Goal: Transaction & Acquisition: Purchase product/service

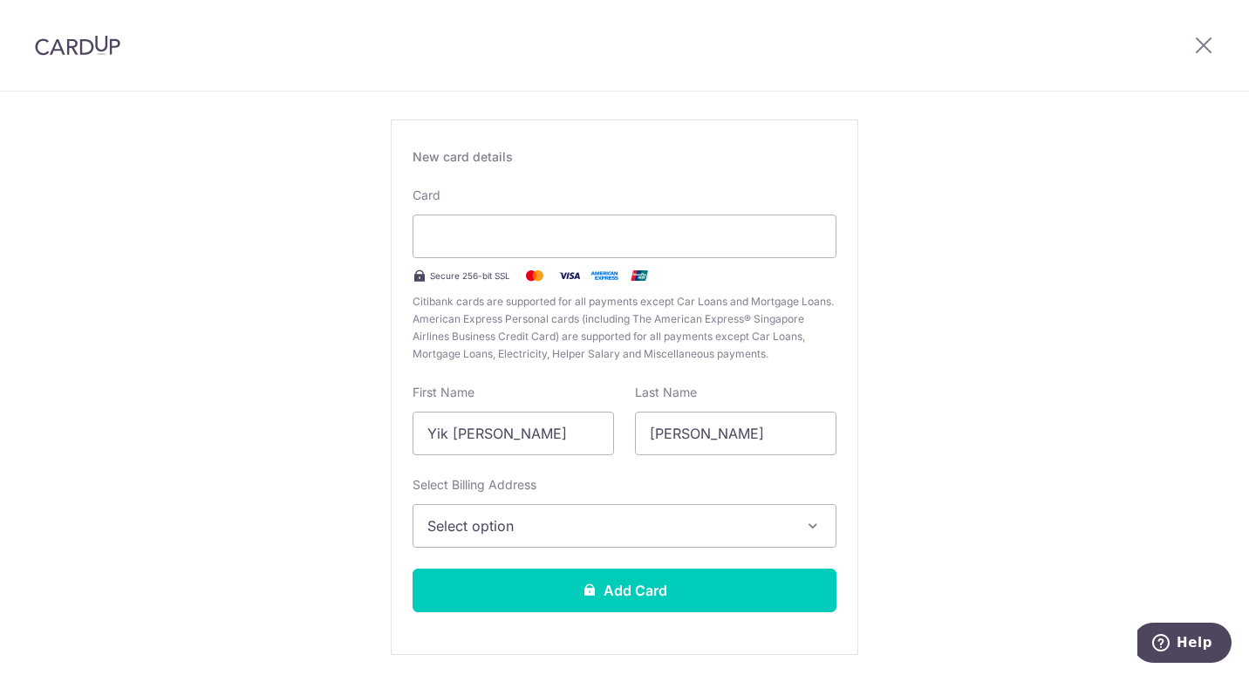
scroll to position [149, 0]
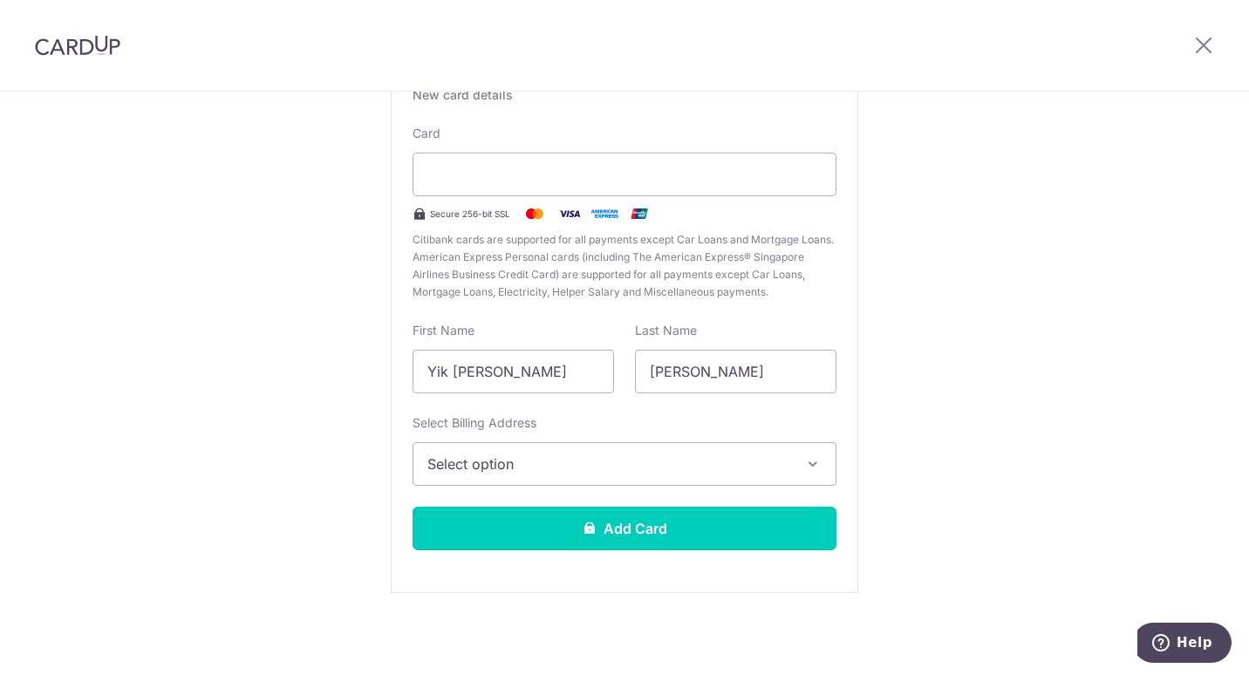
click at [815, 467] on icon "button" at bounding box center [812, 463] width 17 height 17
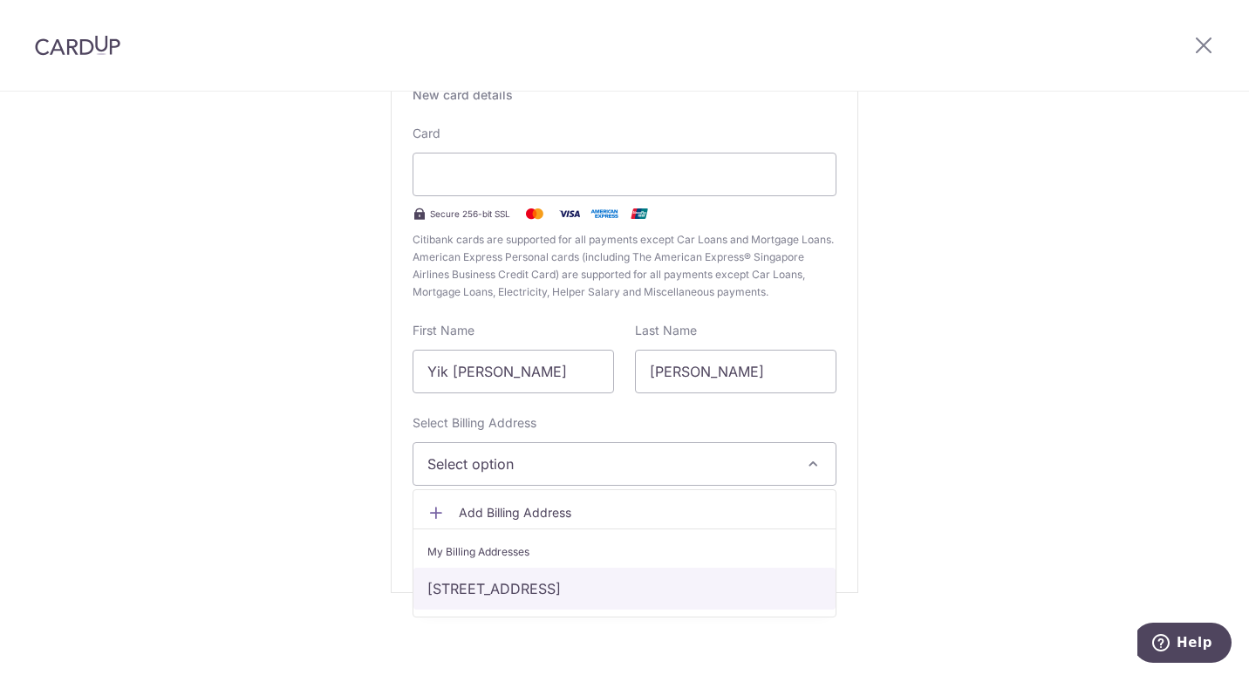
click at [679, 587] on link "[STREET_ADDRESS]" at bounding box center [624, 589] width 422 height 42
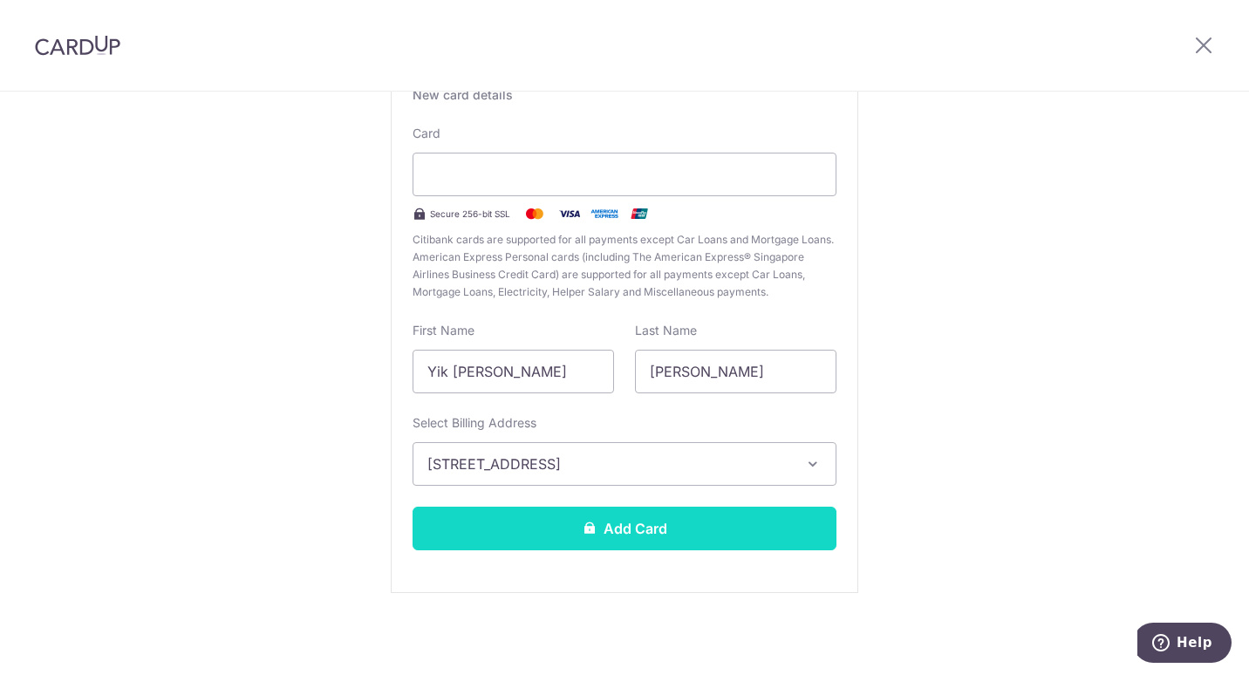
click at [697, 532] on button "Add Card" at bounding box center [624, 529] width 424 height 44
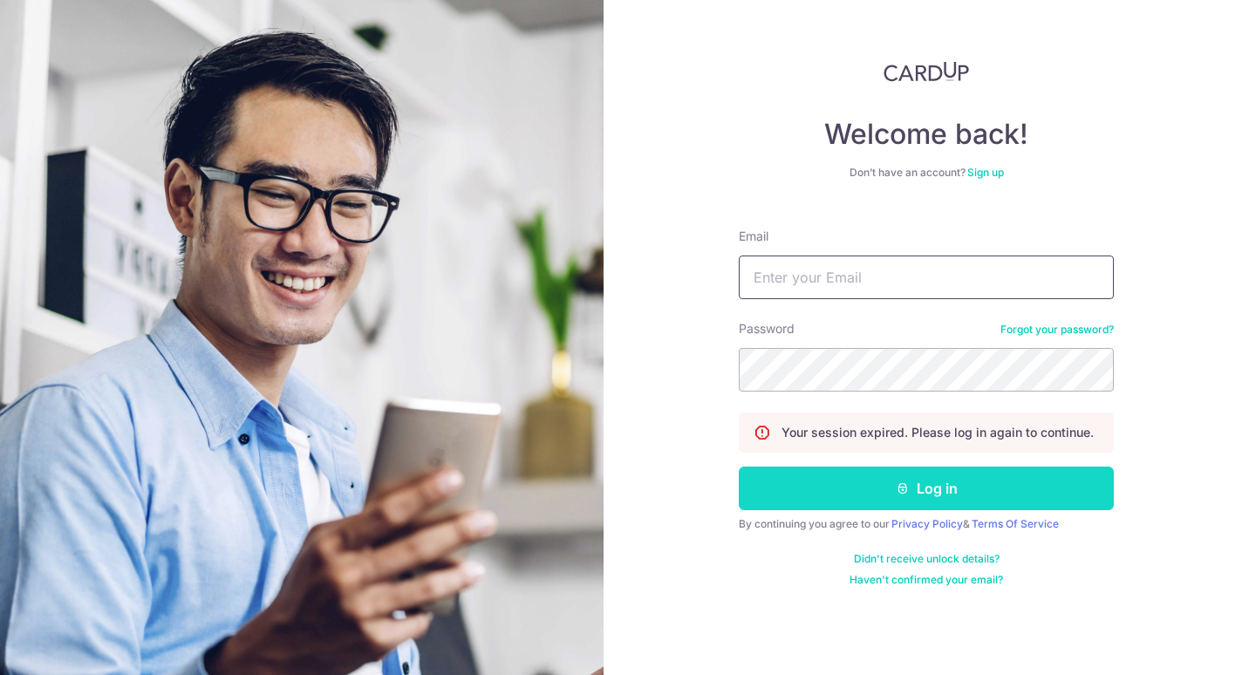
type input "[EMAIL_ADDRESS][DOMAIN_NAME]"
click at [889, 495] on button "Log in" at bounding box center [926, 488] width 375 height 44
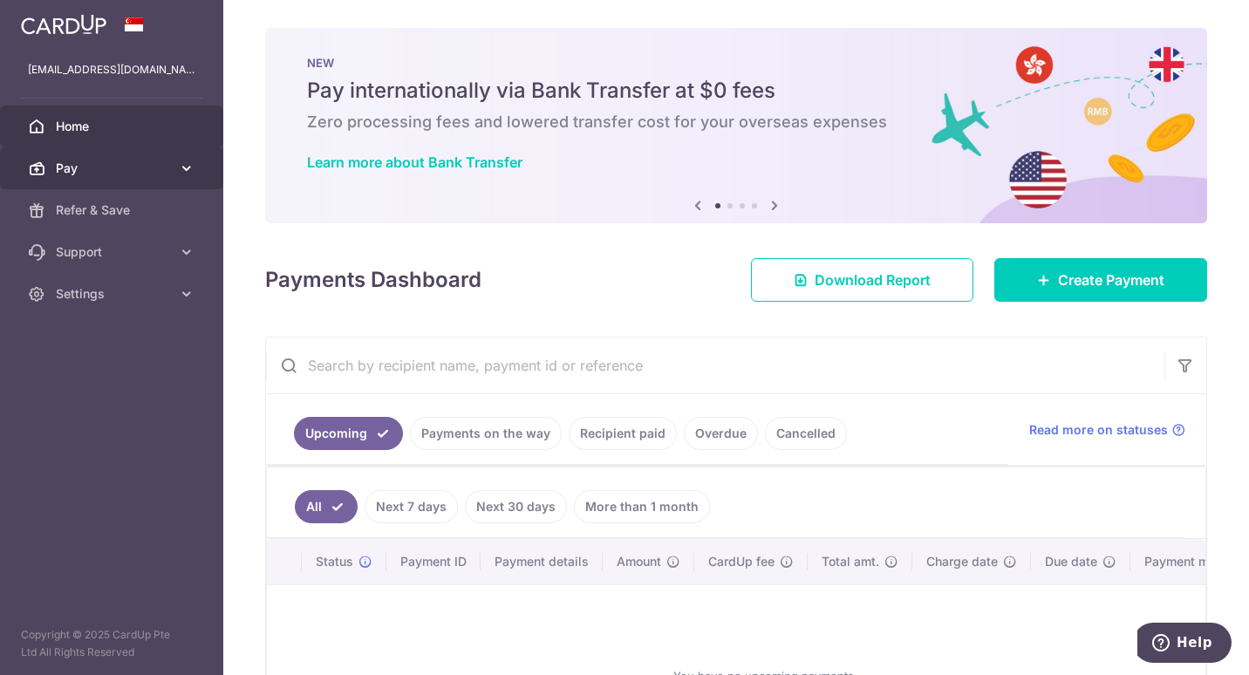
click at [188, 166] on icon at bounding box center [186, 168] width 17 height 17
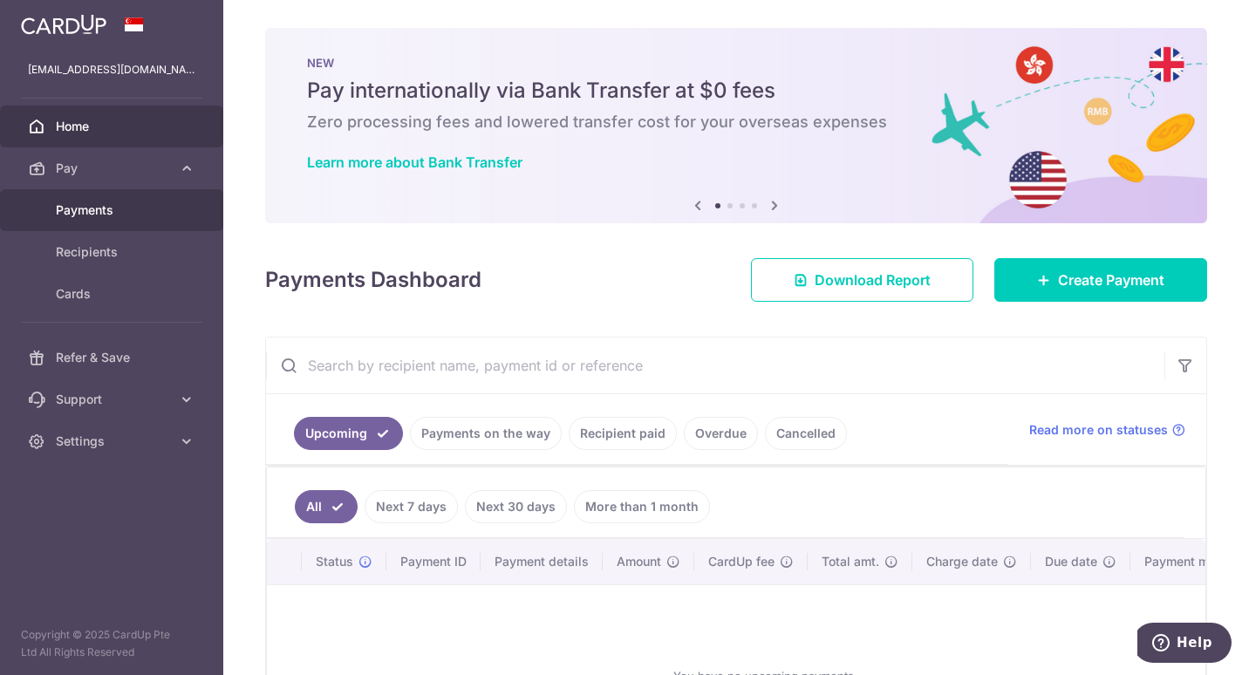
click at [112, 210] on span "Payments" at bounding box center [113, 209] width 115 height 17
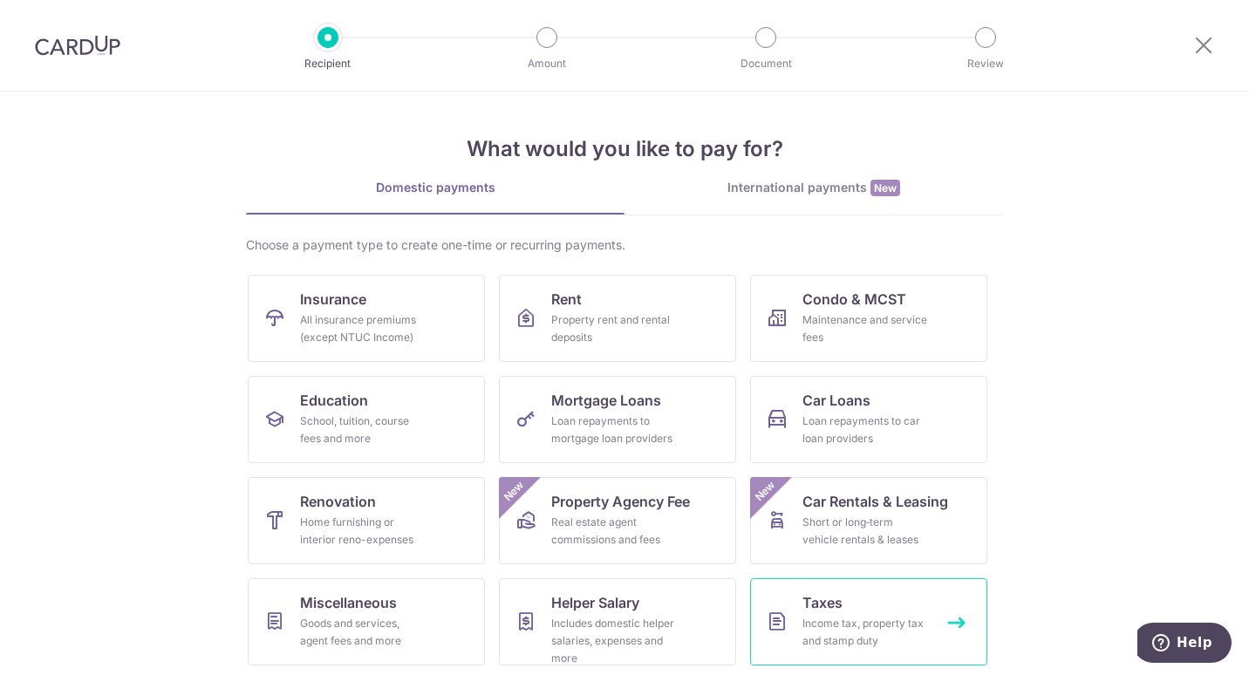
scroll to position [106, 0]
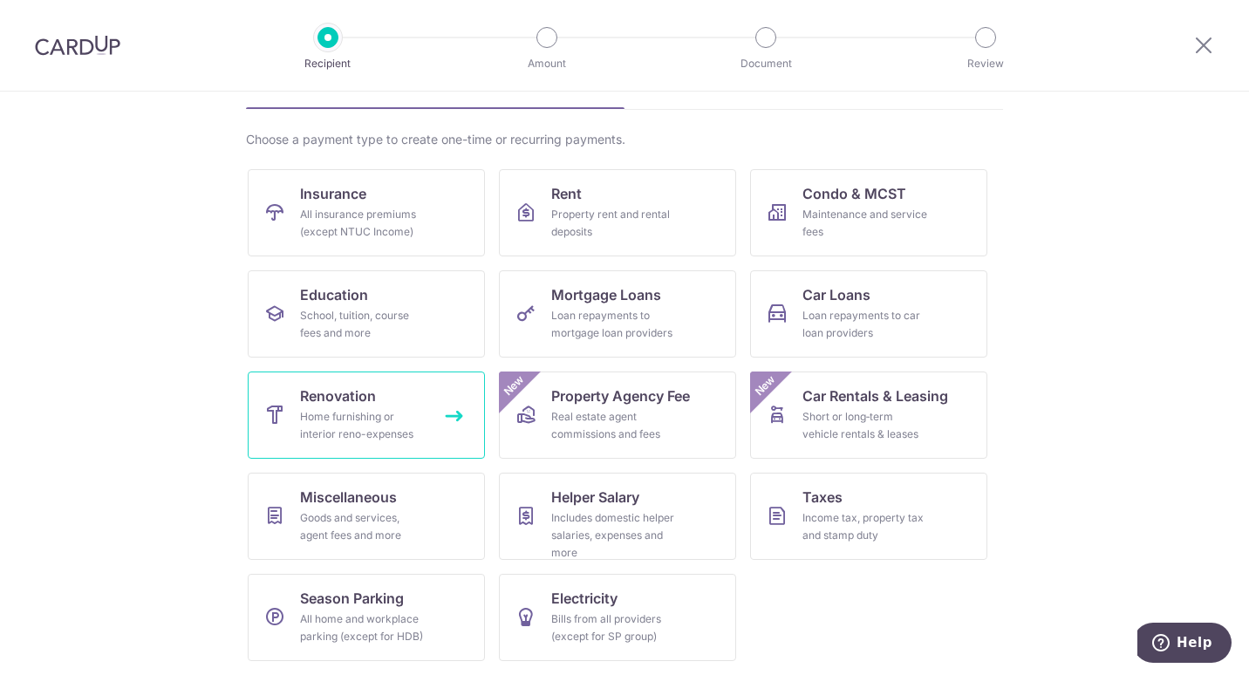
click at [368, 425] on div "Home furnishing or interior reno-expenses" at bounding box center [363, 425] width 126 height 35
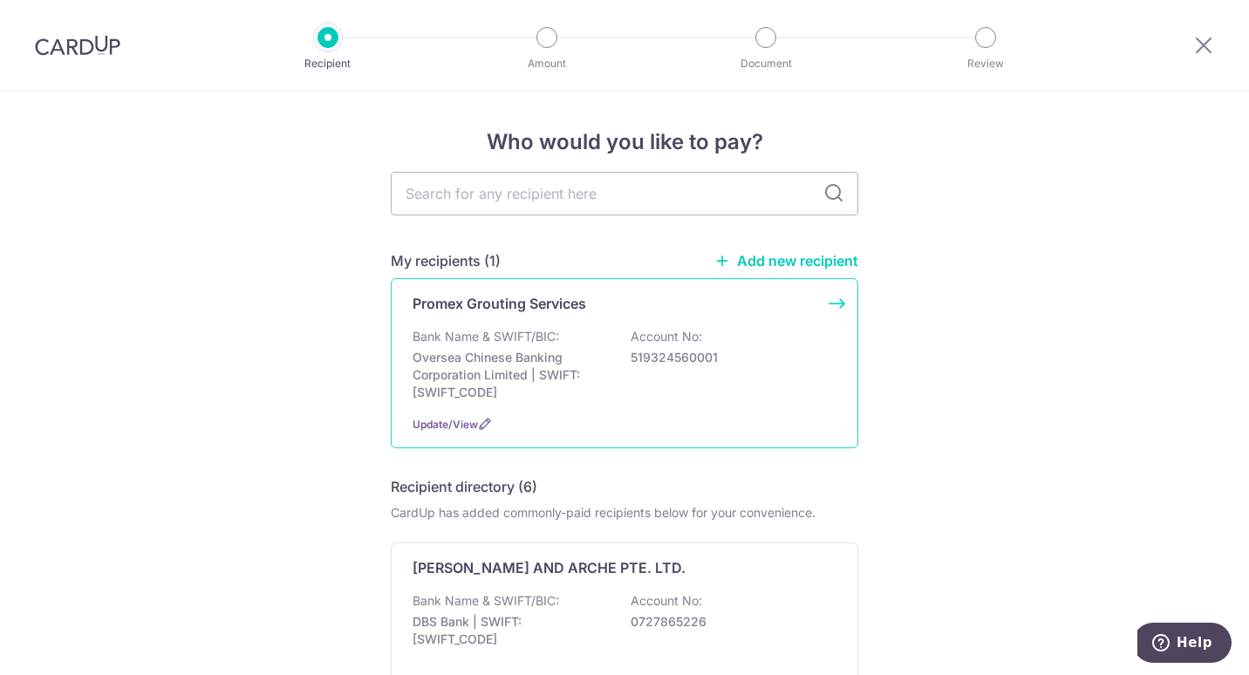
click at [555, 308] on p "Promex Grouting Services" at bounding box center [499, 303] width 174 height 21
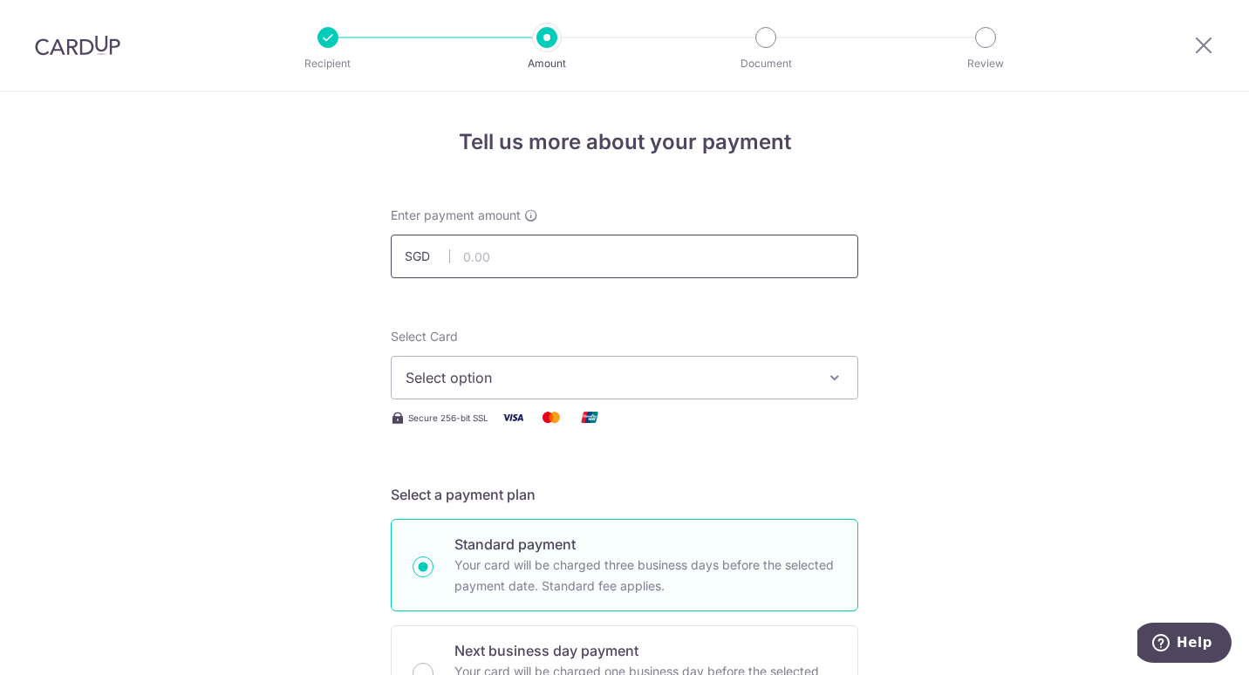
click at [570, 261] on input "text" at bounding box center [624, 257] width 467 height 44
type input "1,010.00"
click at [826, 379] on icon "button" at bounding box center [834, 377] width 17 height 17
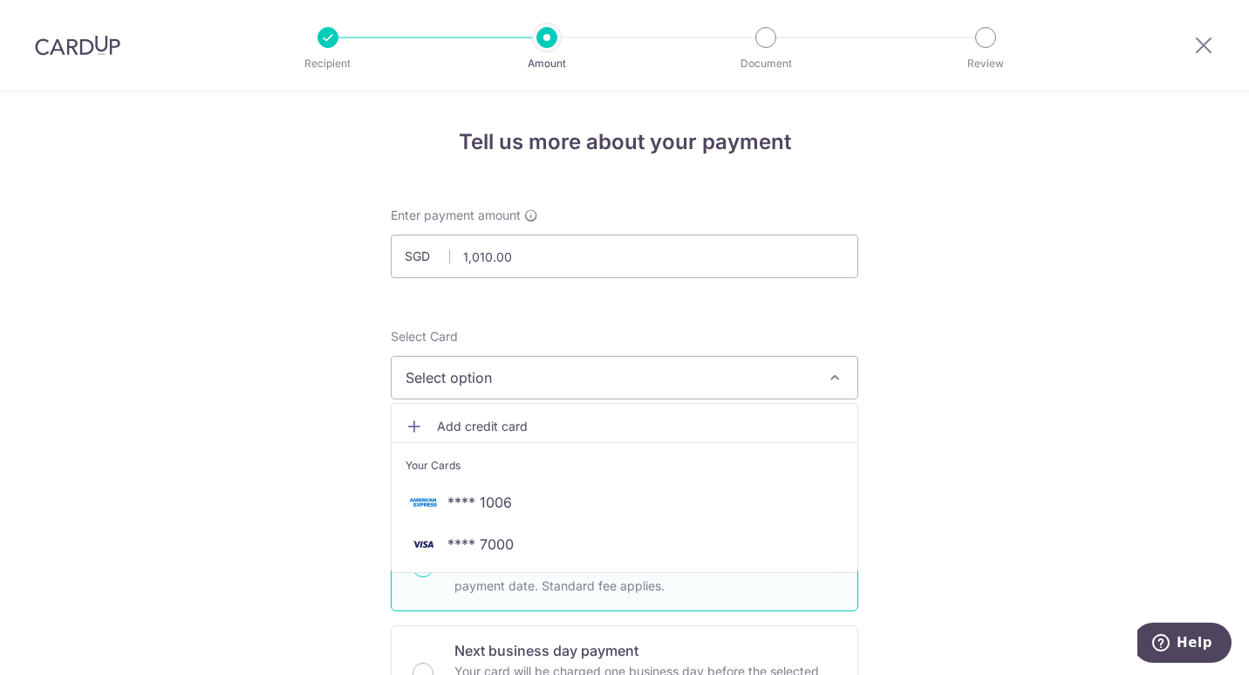
click at [474, 417] on link "Add credit card" at bounding box center [624, 426] width 466 height 31
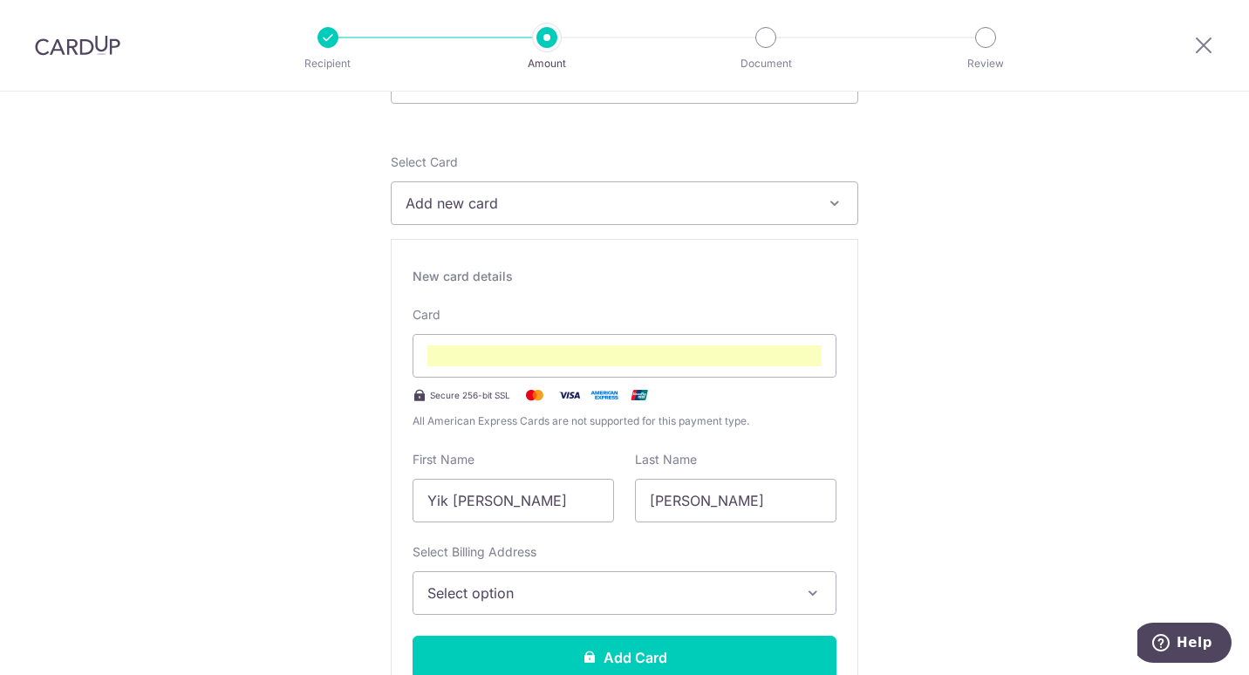
scroll to position [436, 0]
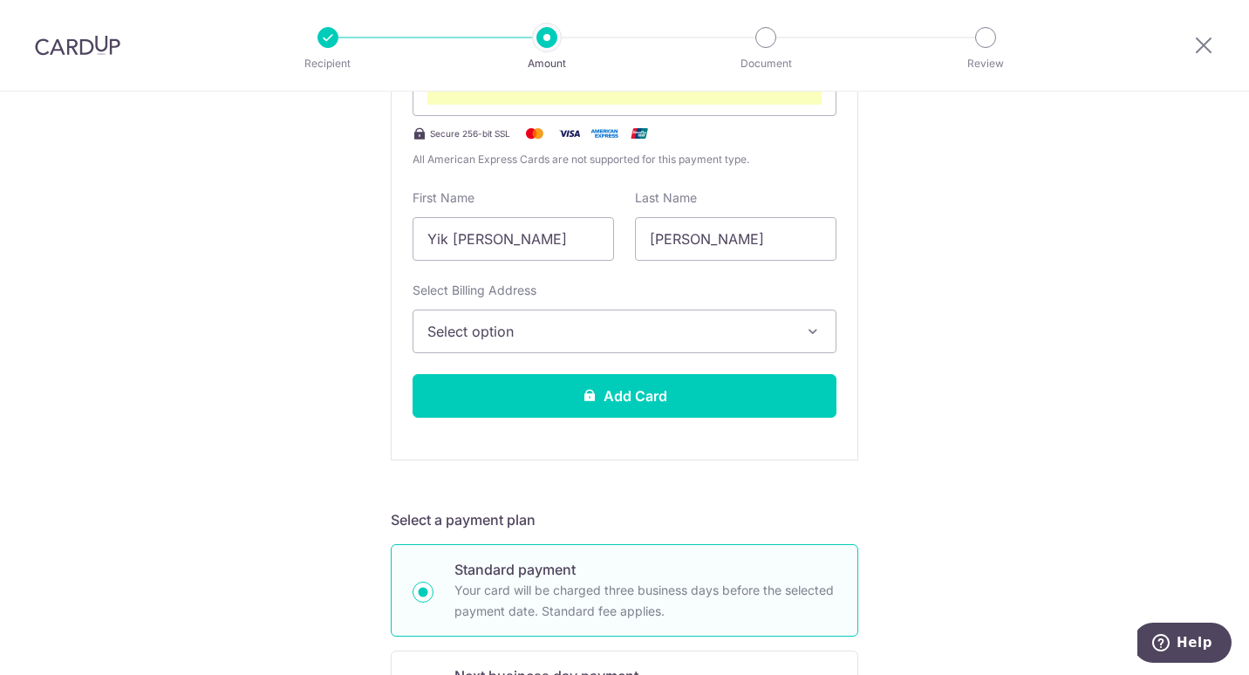
click at [806, 333] on icon "button" at bounding box center [812, 331] width 17 height 17
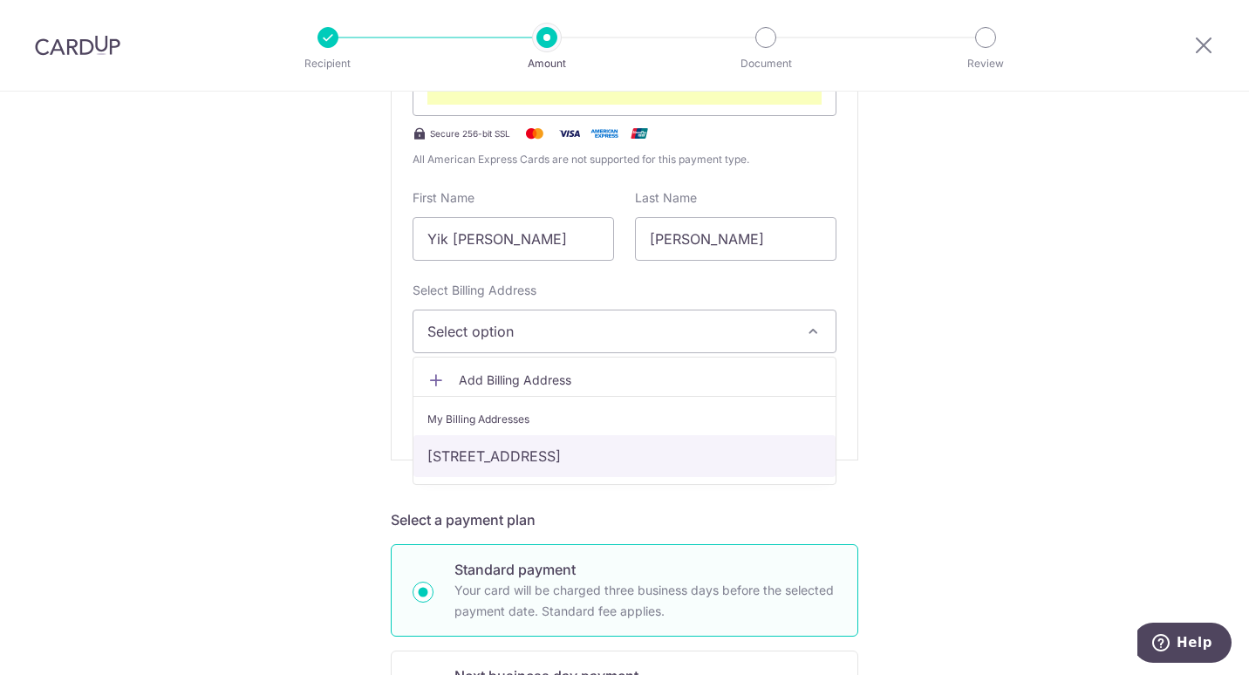
click at [542, 455] on link "[STREET_ADDRESS]" at bounding box center [624, 456] width 422 height 42
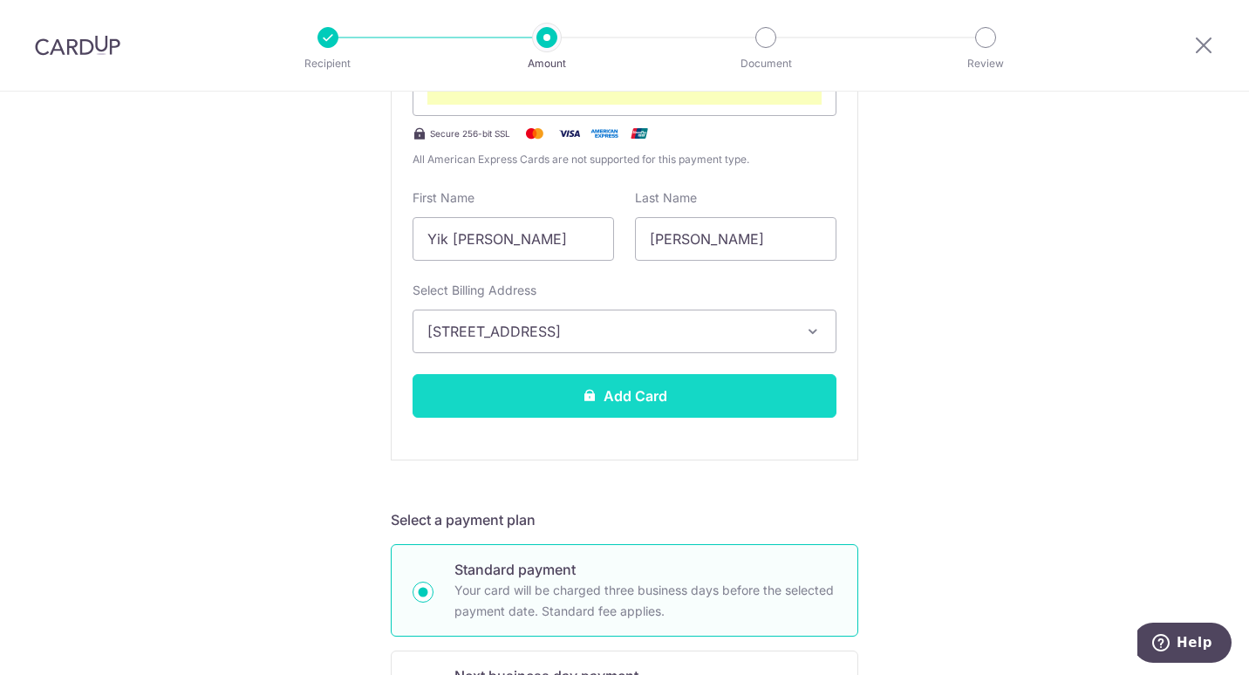
click at [603, 394] on button "Add Card" at bounding box center [624, 396] width 424 height 44
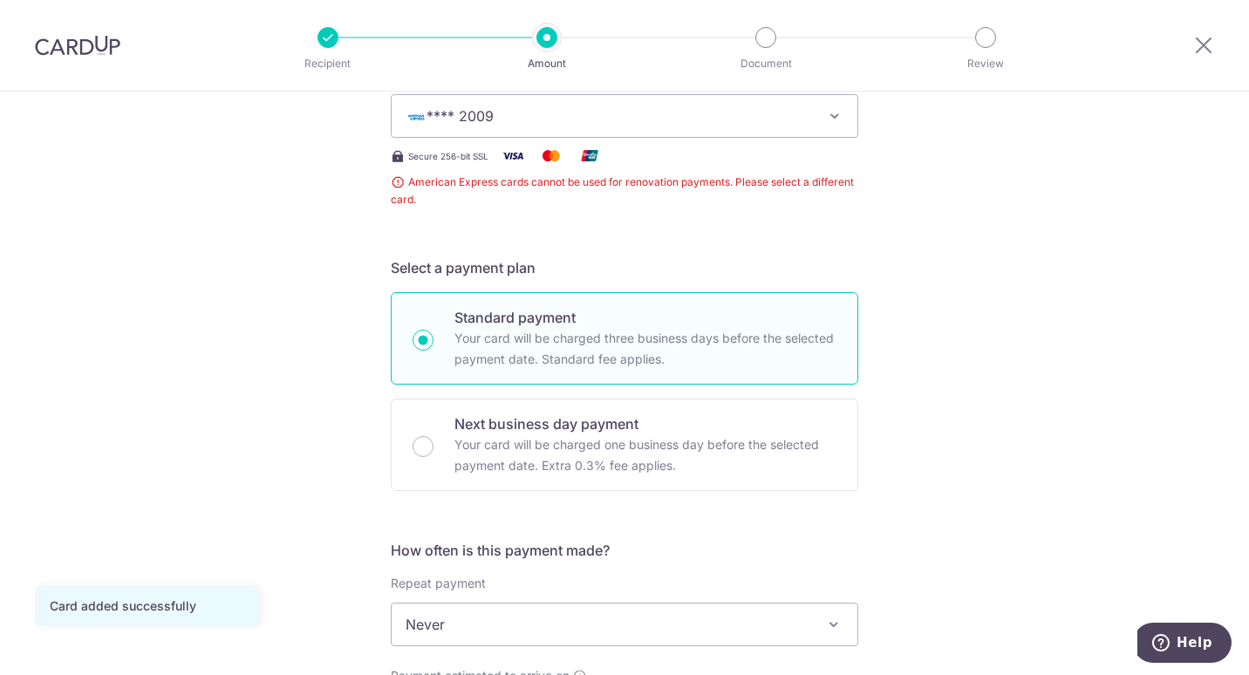
scroll to position [523, 0]
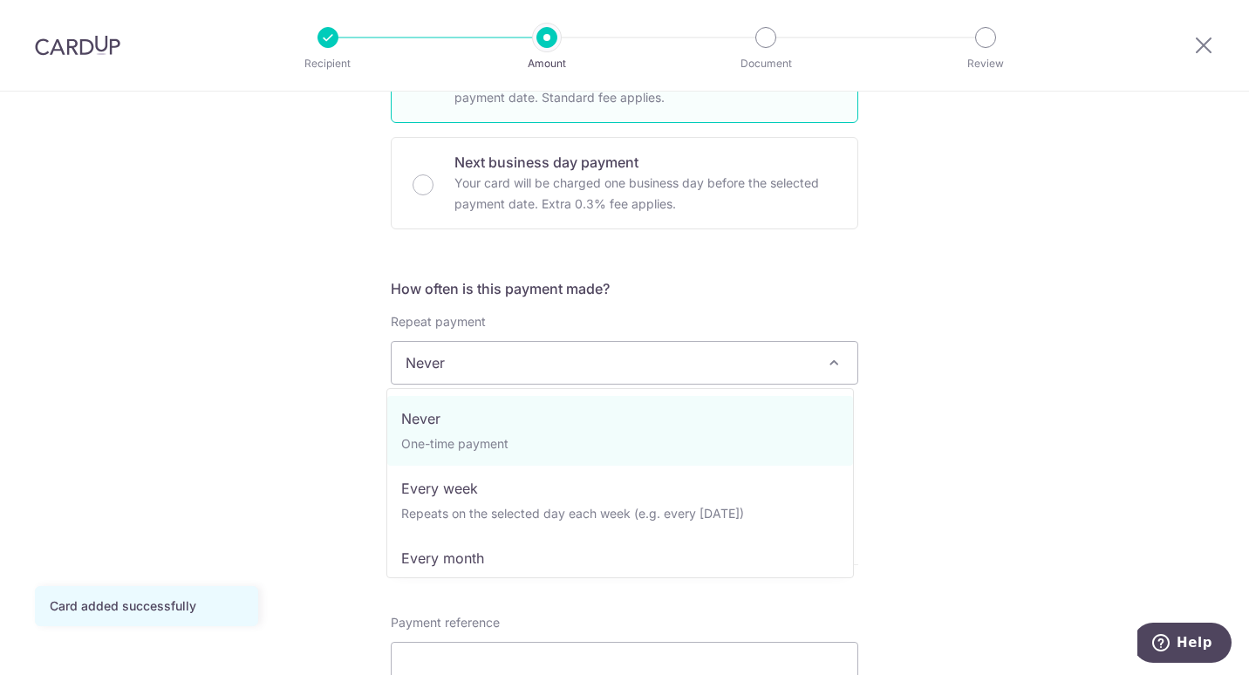
click at [841, 371] on span "Never" at bounding box center [624, 363] width 466 height 42
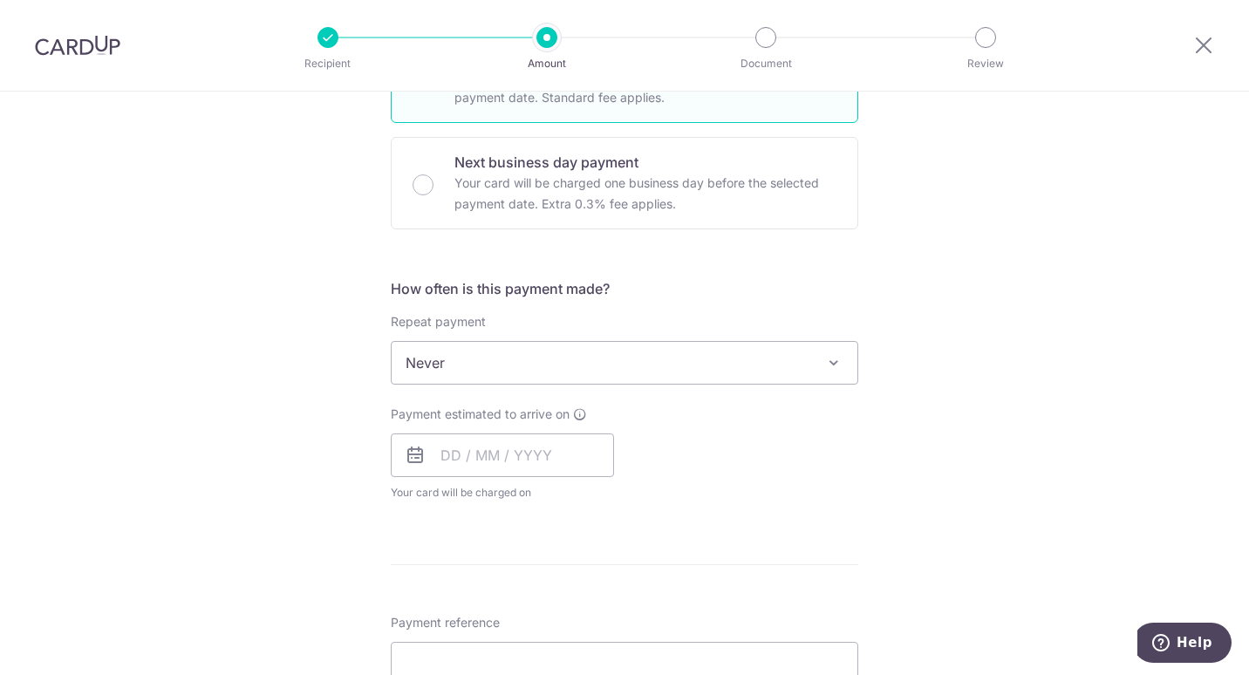
scroll to position [698, 0]
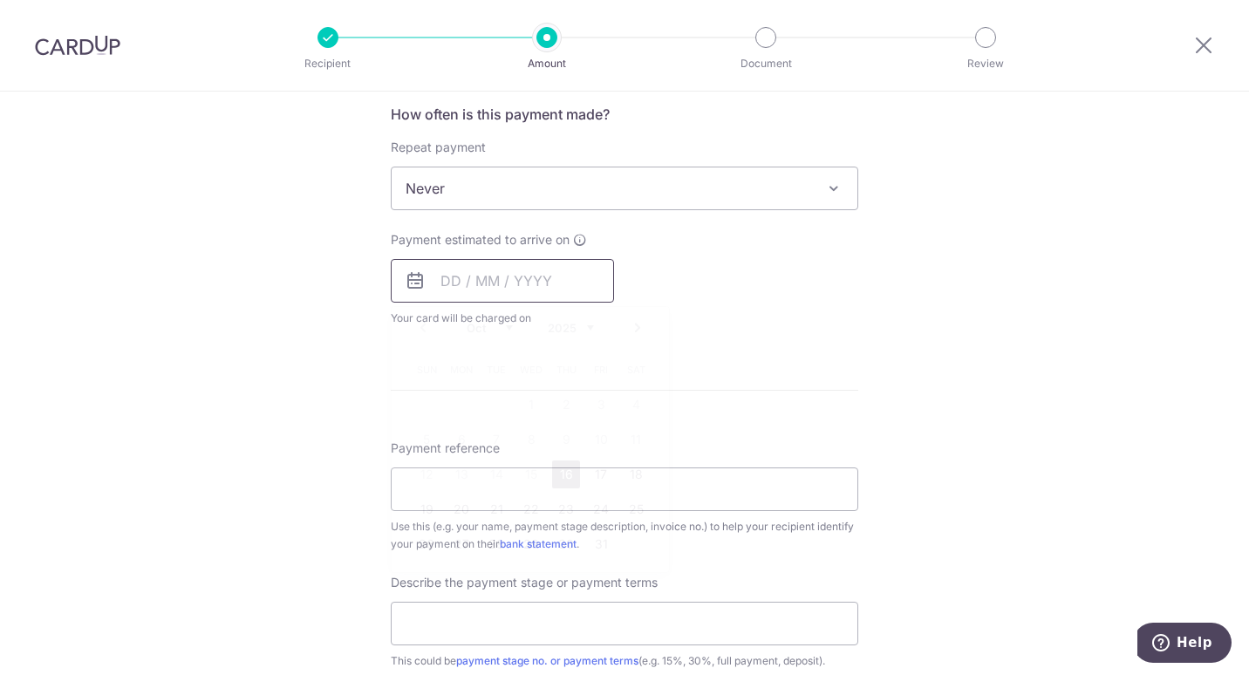
click at [503, 280] on input "text" at bounding box center [502, 281] width 223 height 44
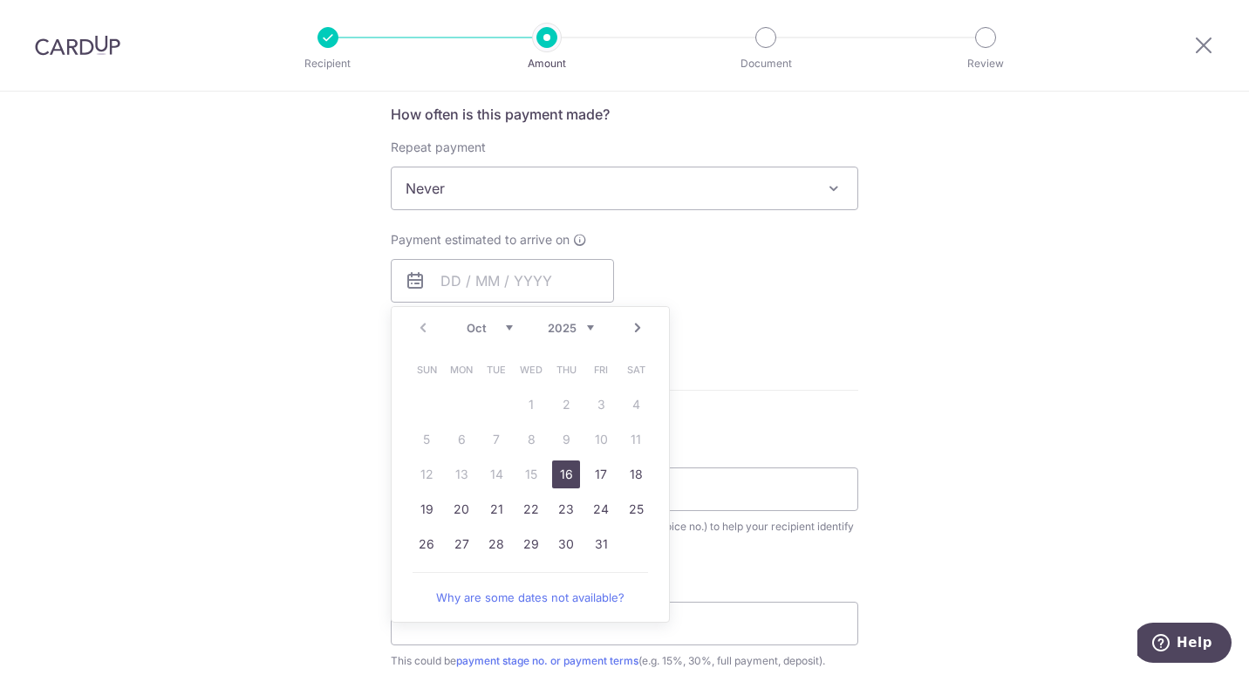
click at [555, 473] on link "16" at bounding box center [566, 474] width 28 height 28
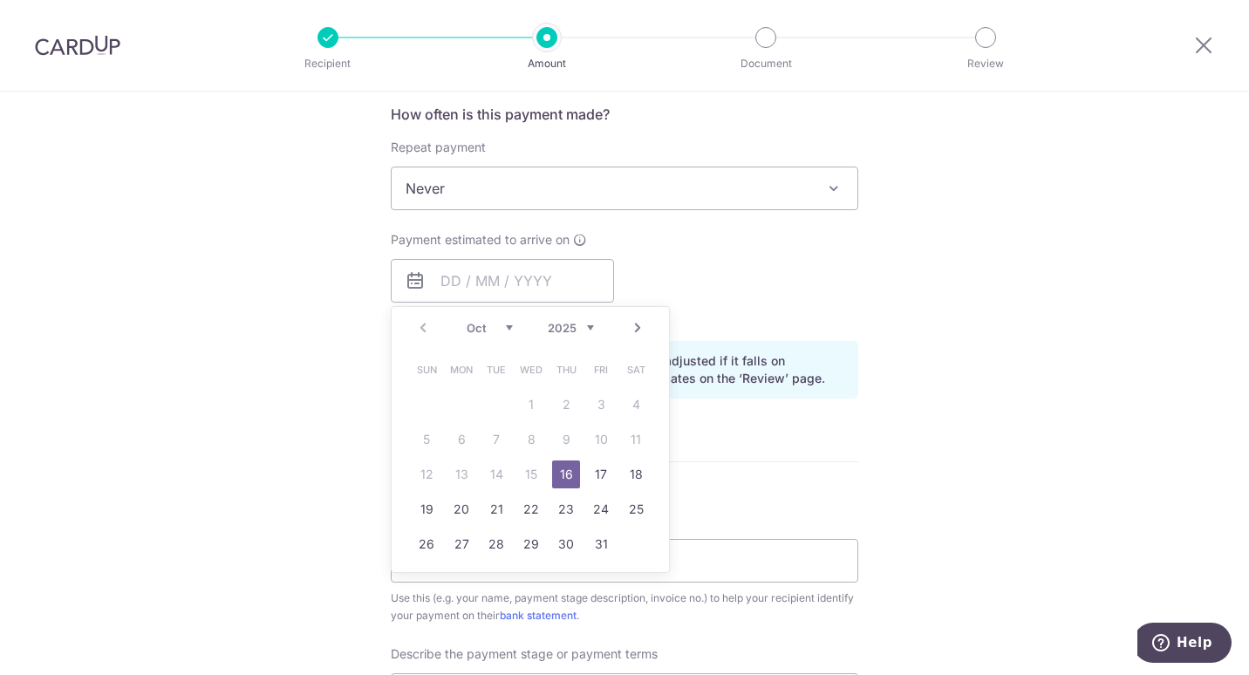
type input "[DATE]"
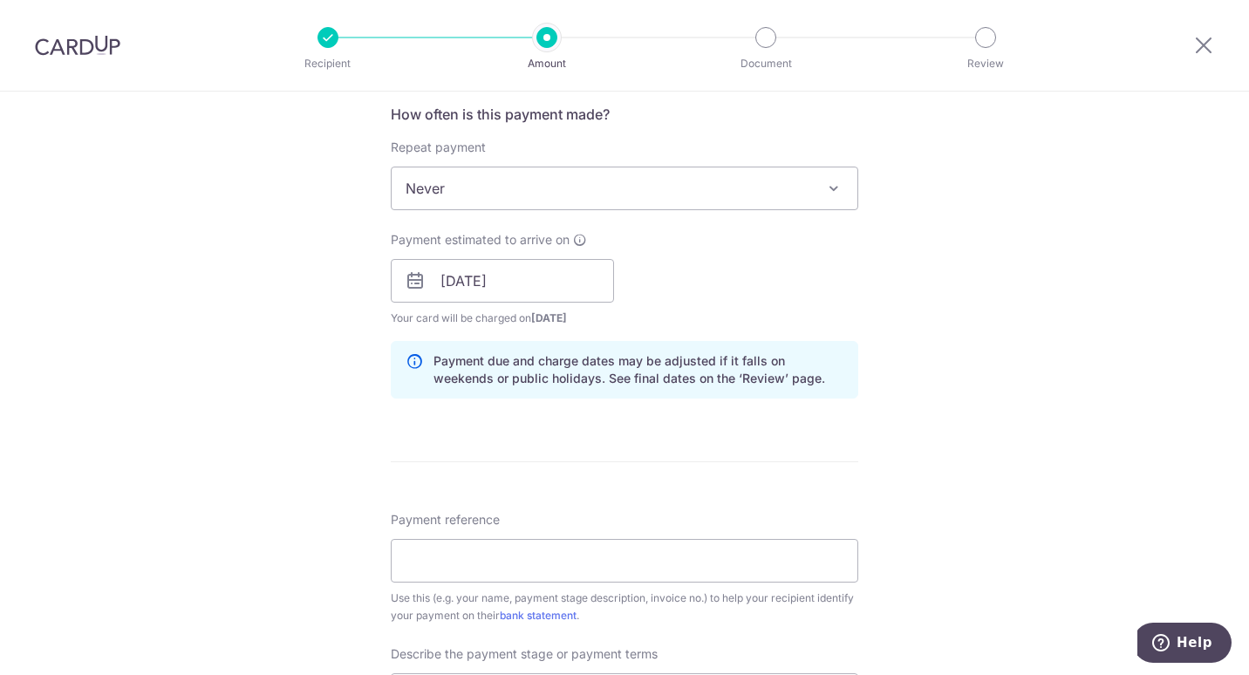
scroll to position [959, 0]
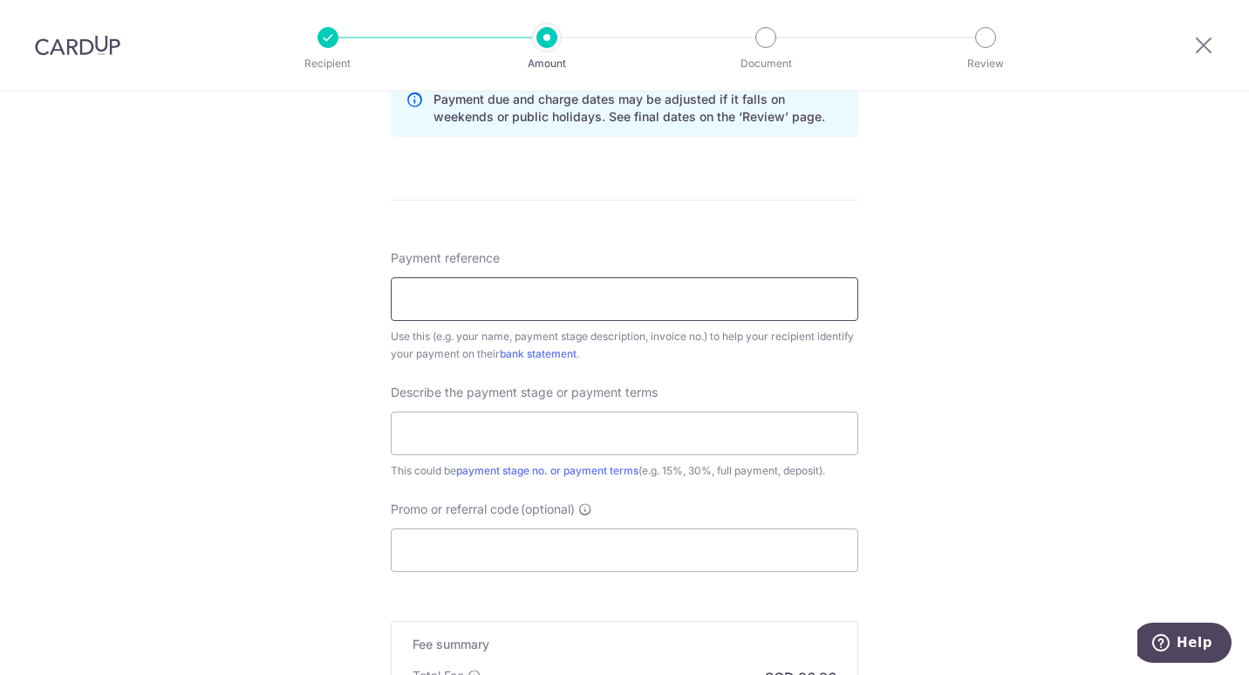
click at [504, 301] on input "Payment reference" at bounding box center [624, 299] width 467 height 44
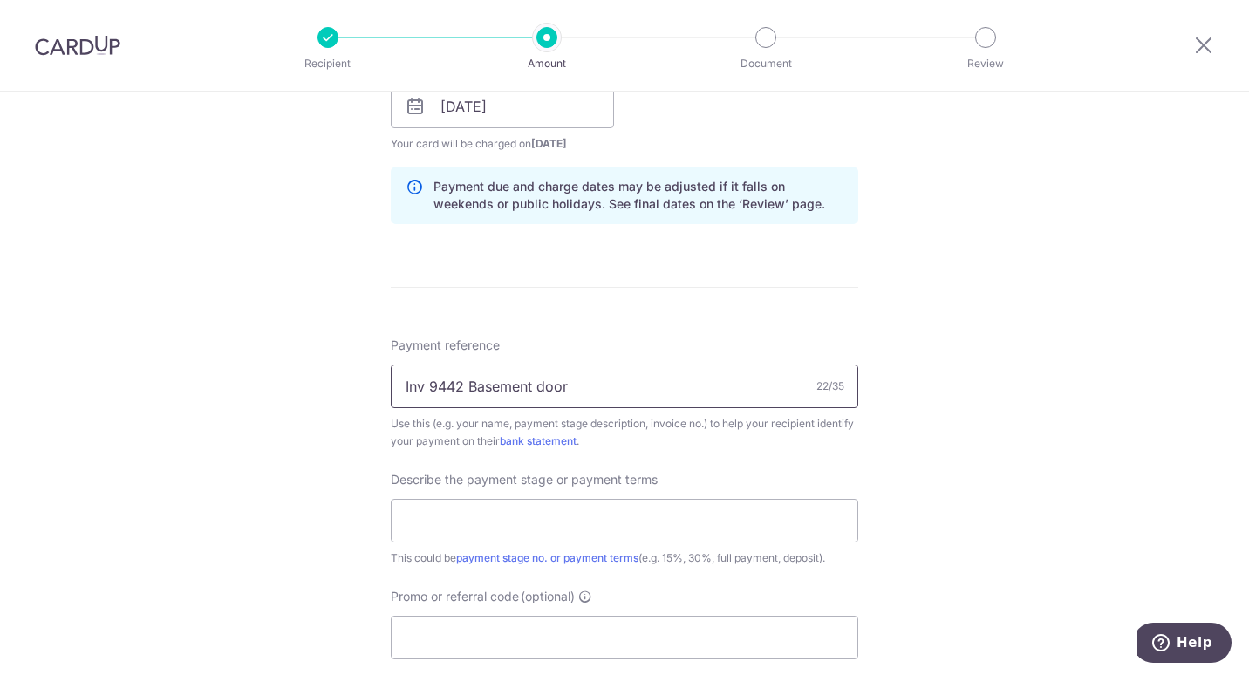
scroll to position [1046, 0]
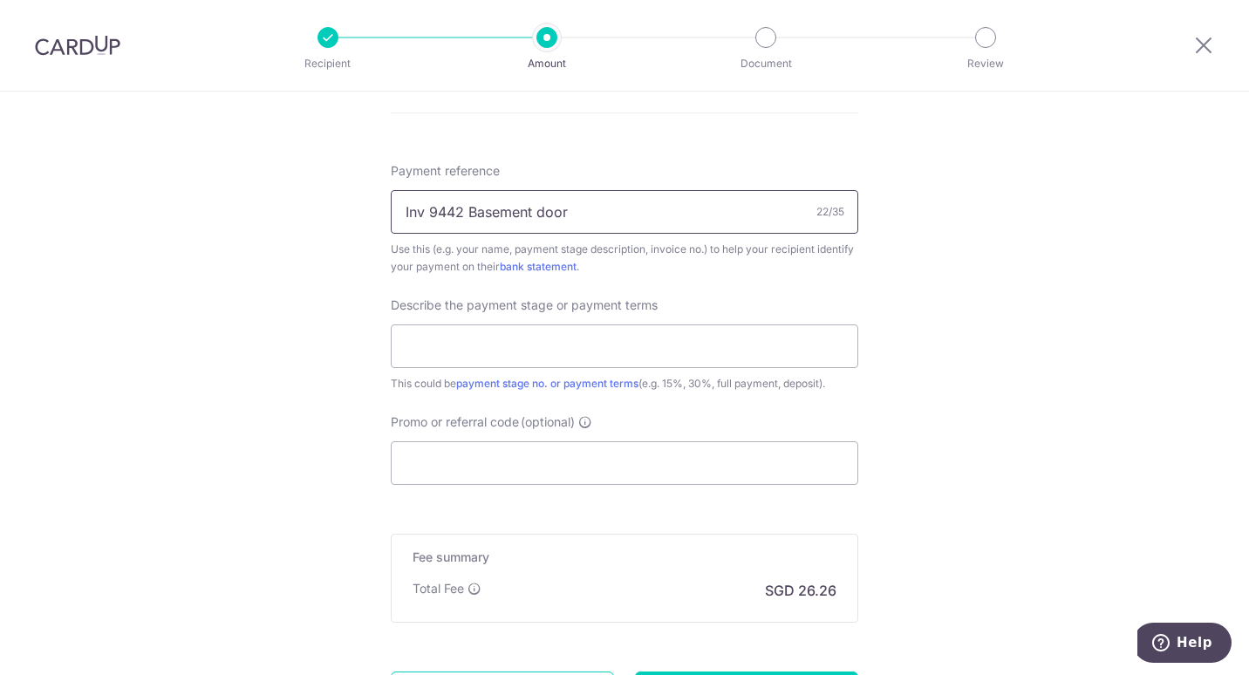
drag, startPoint x: 610, startPoint y: 211, endPoint x: 467, endPoint y: 216, distance: 143.1
click at [467, 216] on input "Inv 9442 Basement door" at bounding box center [624, 212] width 467 height 44
type input "Inv 9442 Basement door"
click at [514, 344] on input "text" at bounding box center [624, 346] width 467 height 44
type input "Full pa"
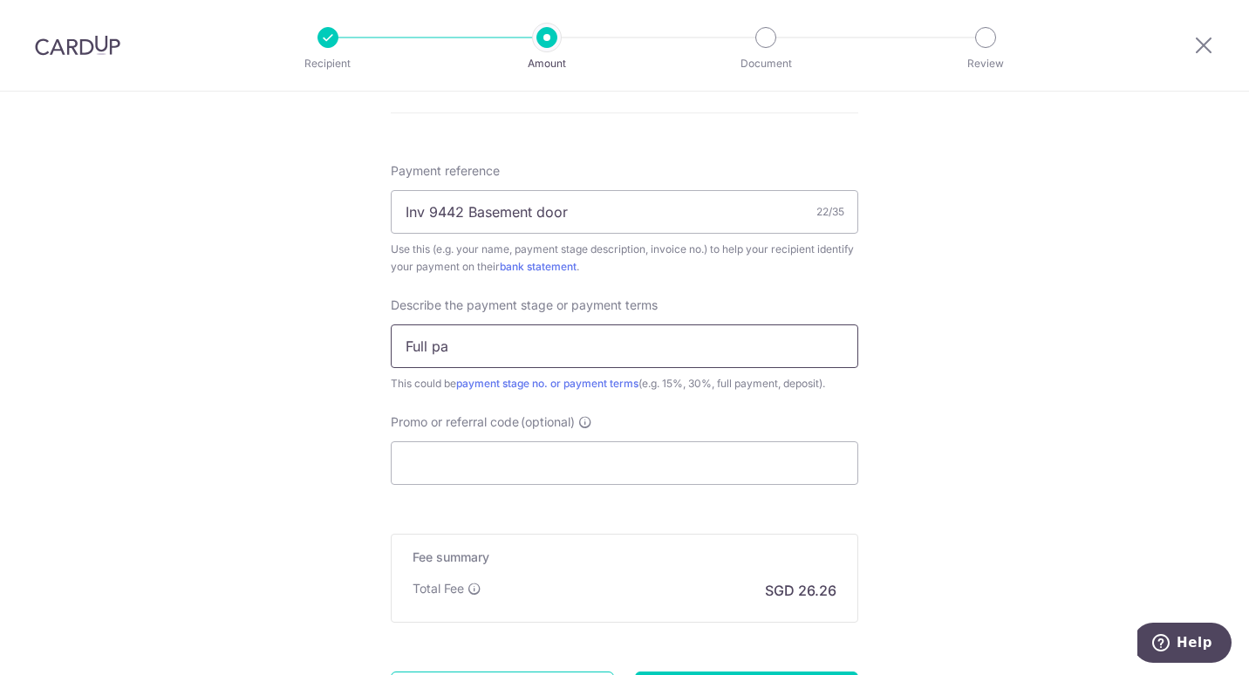
click button "Add Card" at bounding box center [0, 0] width 0 height 0
click at [472, 473] on input "Promo or referral code (optional)" at bounding box center [624, 463] width 467 height 44
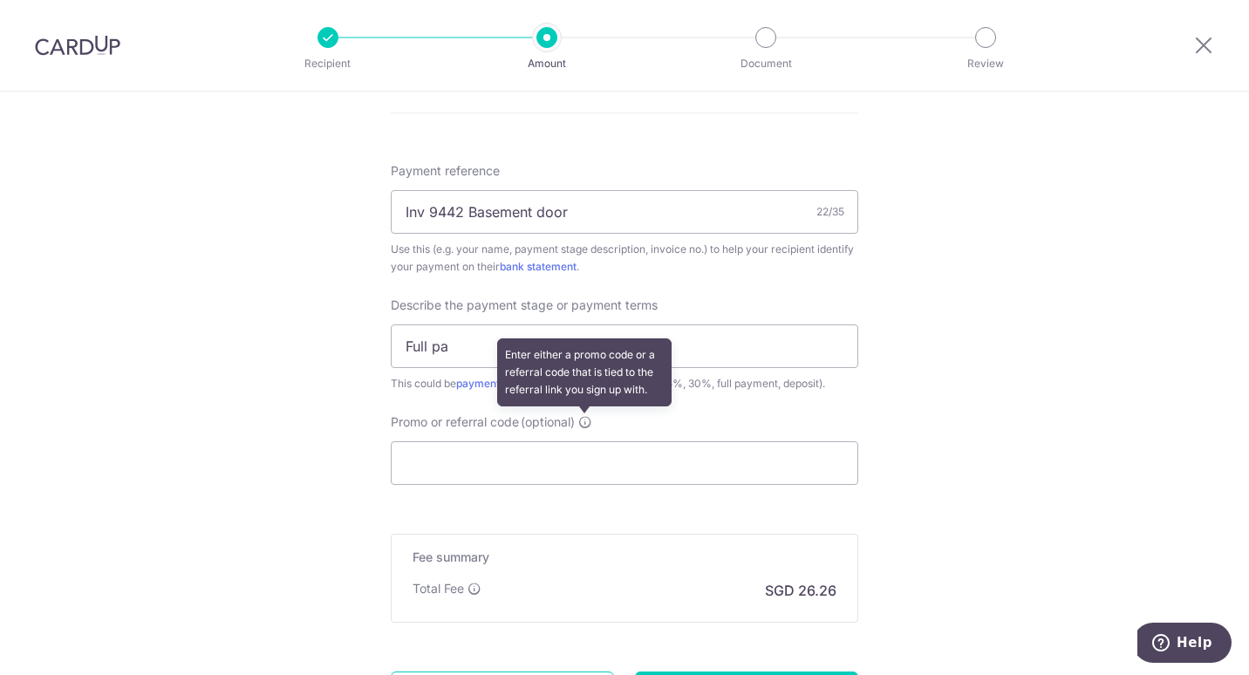
click at [581, 419] on icon at bounding box center [585, 422] width 14 height 14
click at [581, 441] on input "Promo or referral code (optional) Enter either a promo code or a referral code …" at bounding box center [624, 463] width 467 height 44
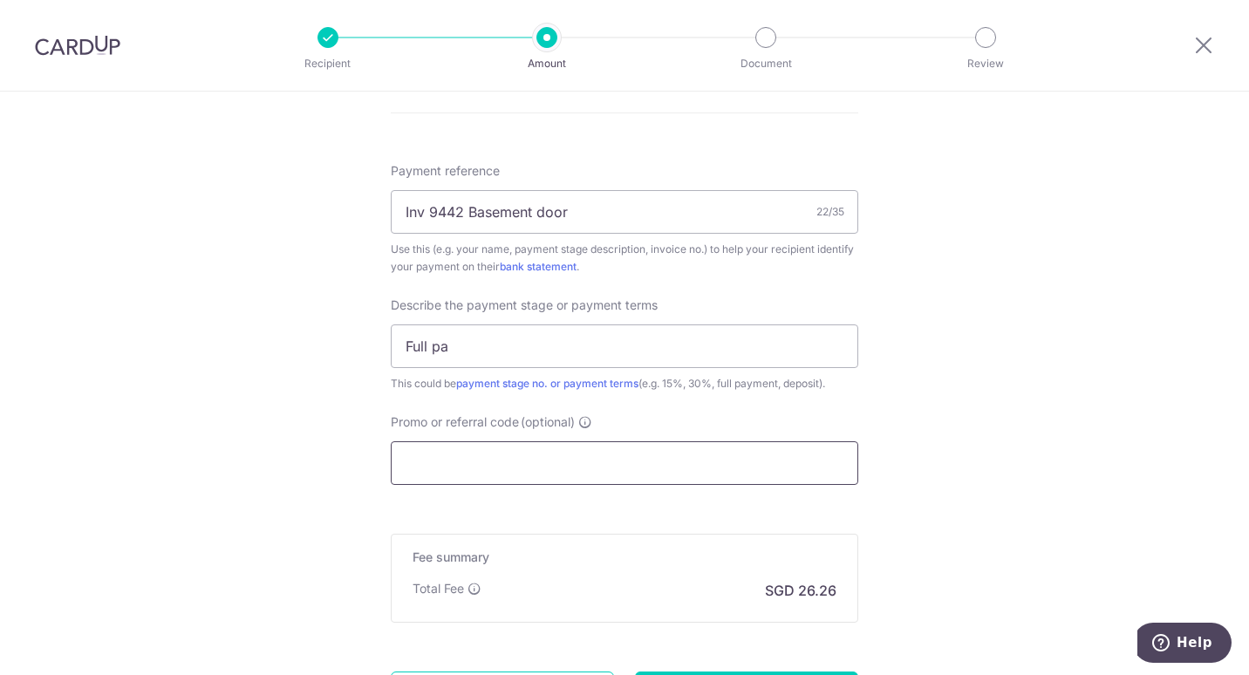
click at [541, 464] on input "Promo or referral code (optional)" at bounding box center [624, 463] width 467 height 44
click at [431, 452] on input "Promo or referral code (optional)" at bounding box center [624, 463] width 467 height 44
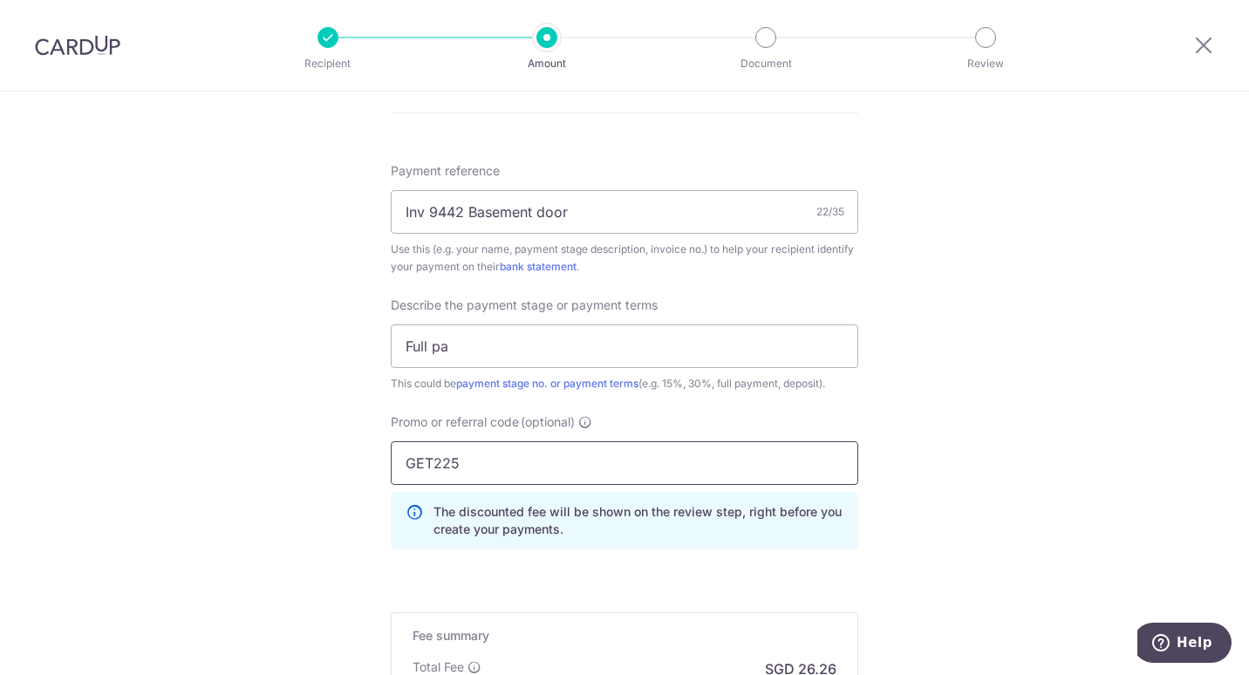
type input "GET225"
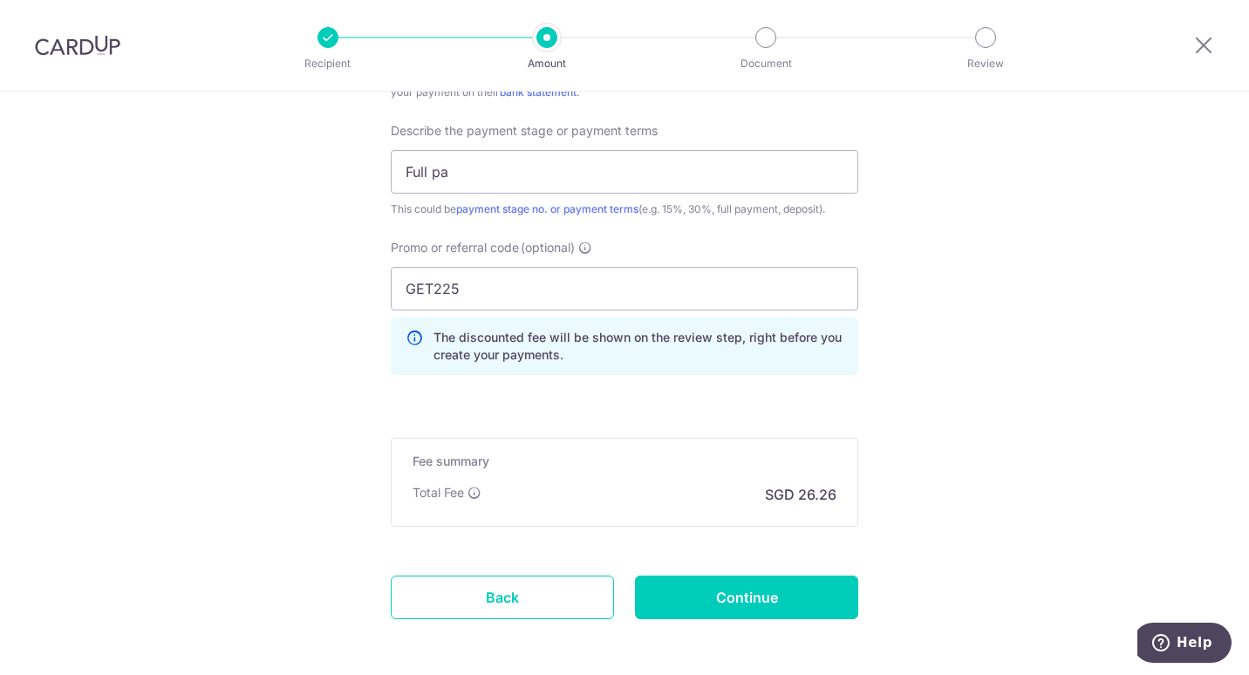
scroll to position [1296, 0]
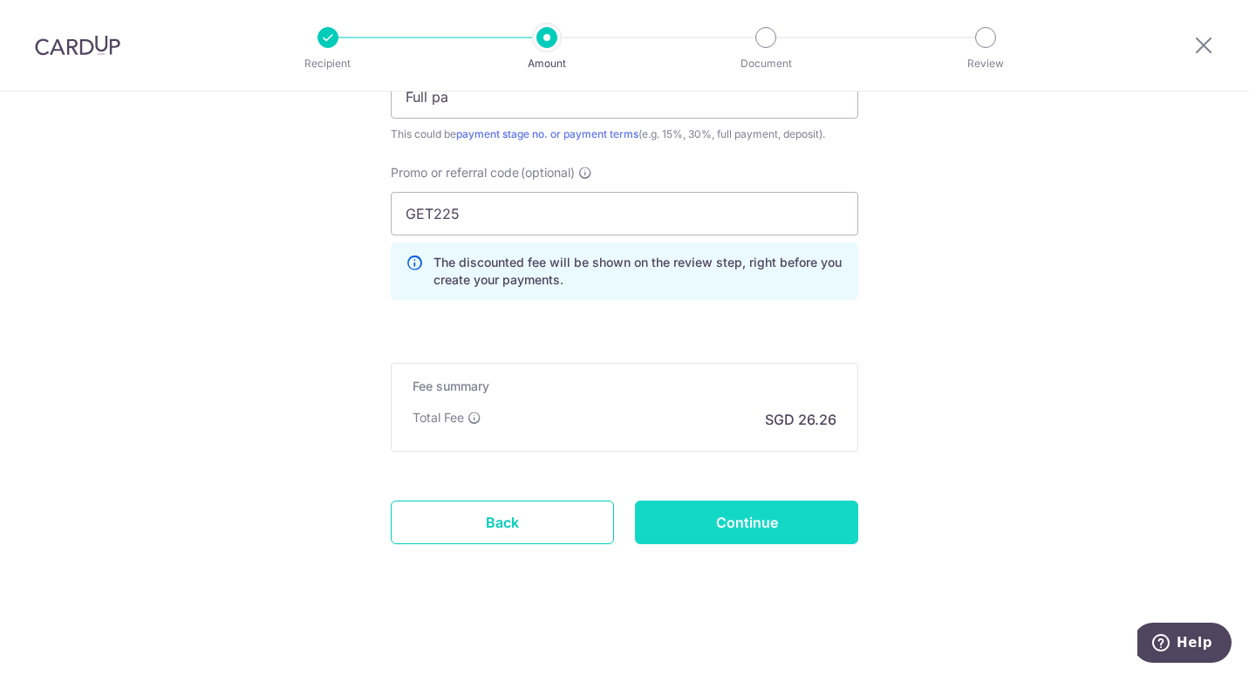
click at [741, 510] on input "Continue" at bounding box center [746, 522] width 223 height 44
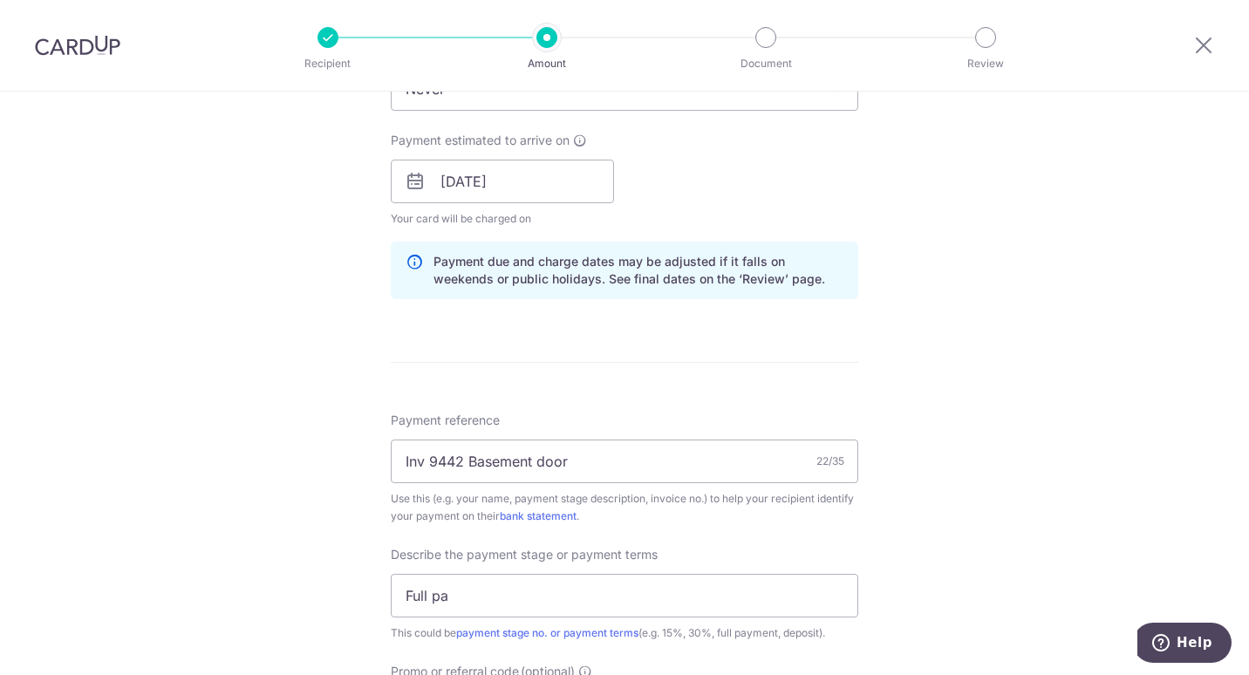
scroll to position [1128, 0]
